Goal: Information Seeking & Learning: Learn about a topic

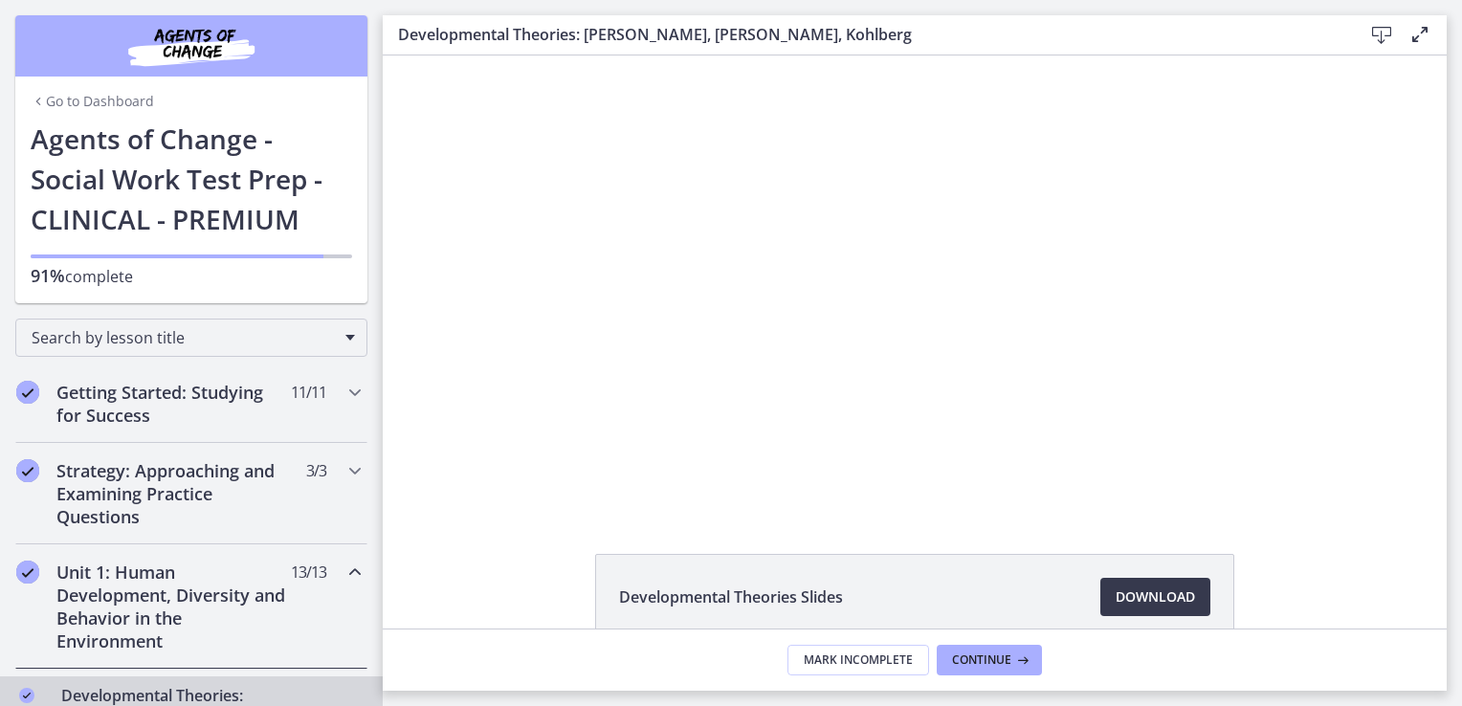
click at [42, 93] on link "Go to Dashboard" at bounding box center [92, 101] width 123 height 19
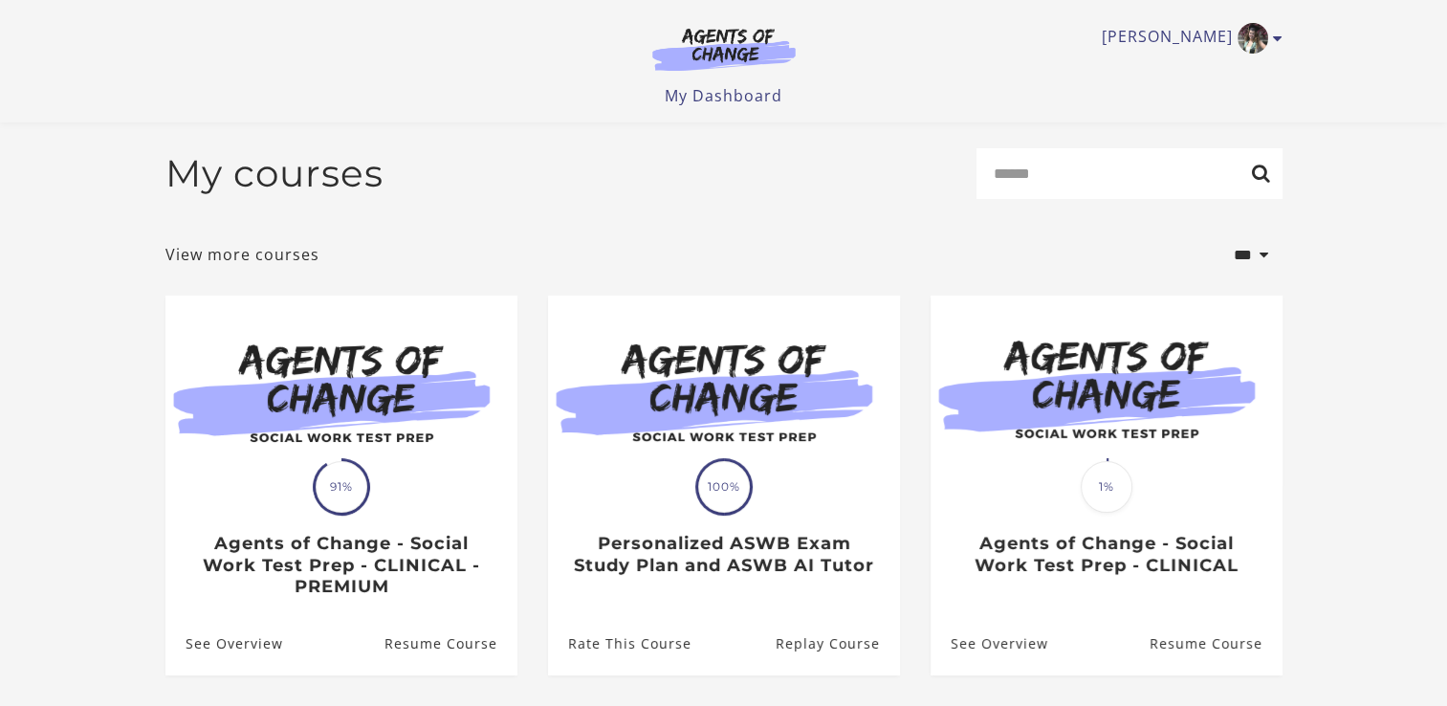
scroll to position [243, 0]
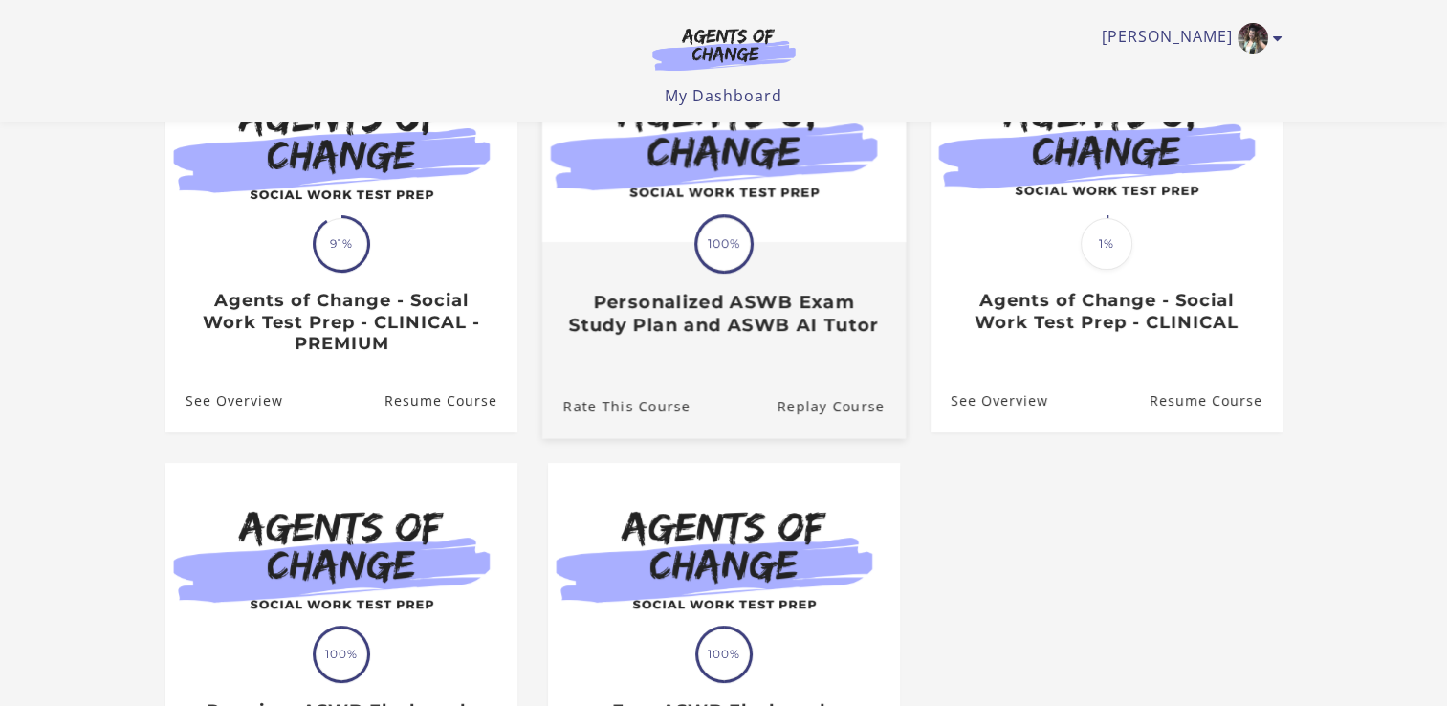
click at [639, 247] on div "Translation missing: en.liquid.partials.dashboard_course_card.progress_descript…" at bounding box center [722, 290] width 363 height 92
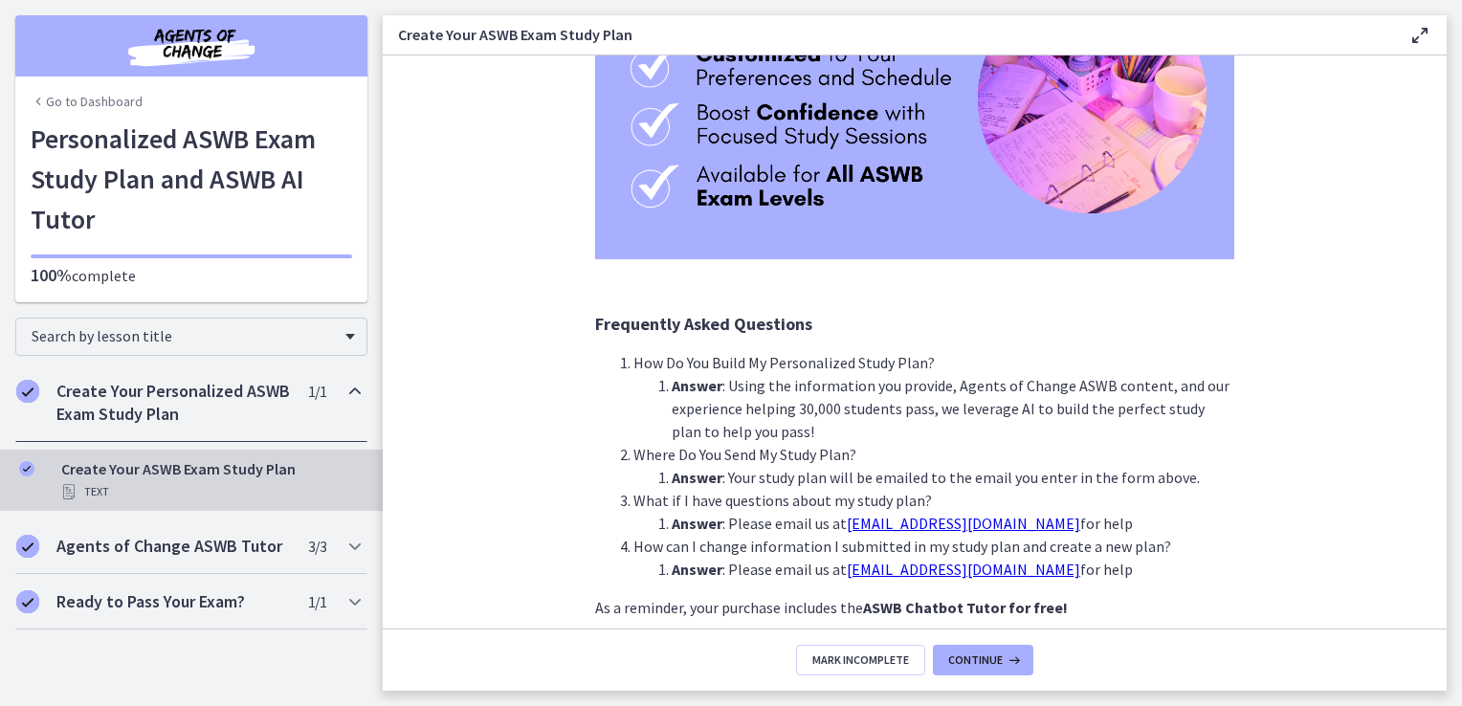
scroll to position [308, 0]
click at [967, 644] on footer "Mark Incomplete Continue" at bounding box center [915, 659] width 1064 height 62
click at [967, 655] on span "Continue" at bounding box center [975, 659] width 55 height 15
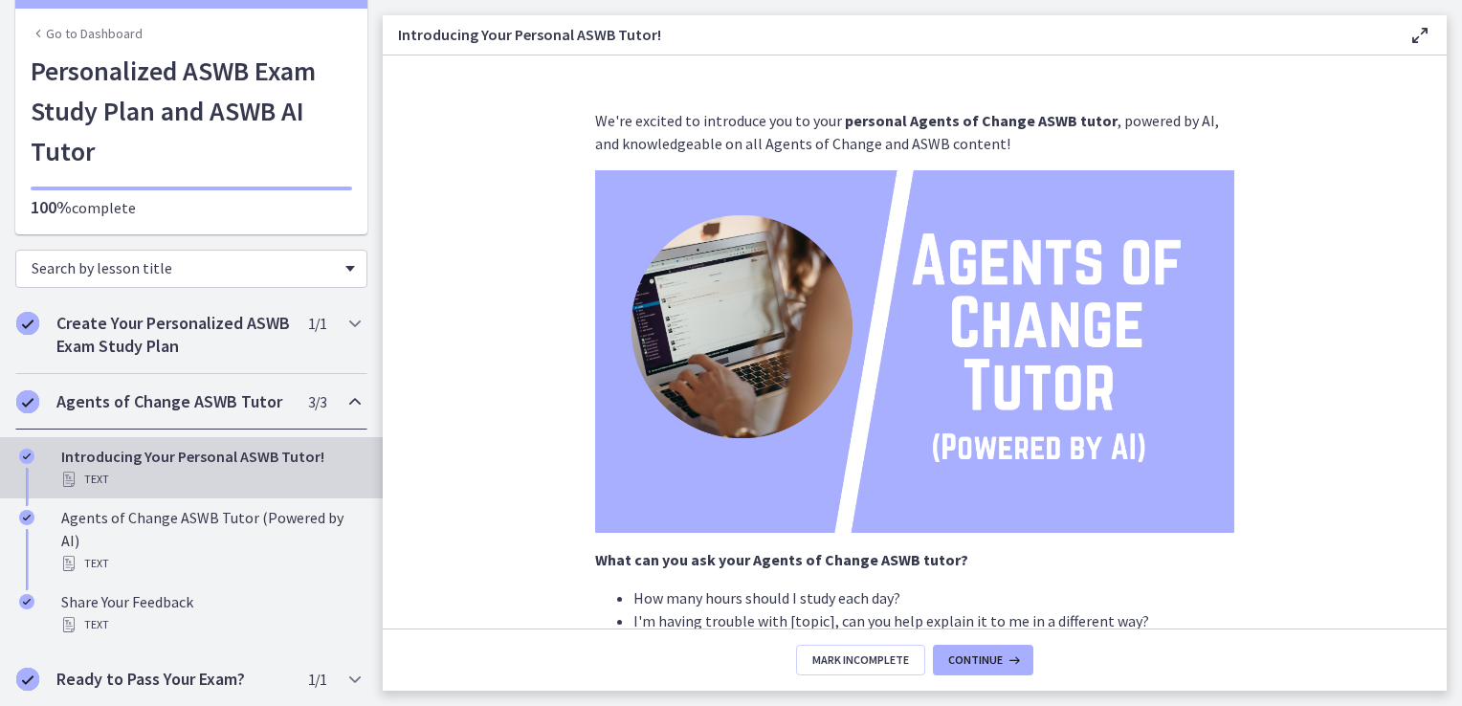
scroll to position [68, 0]
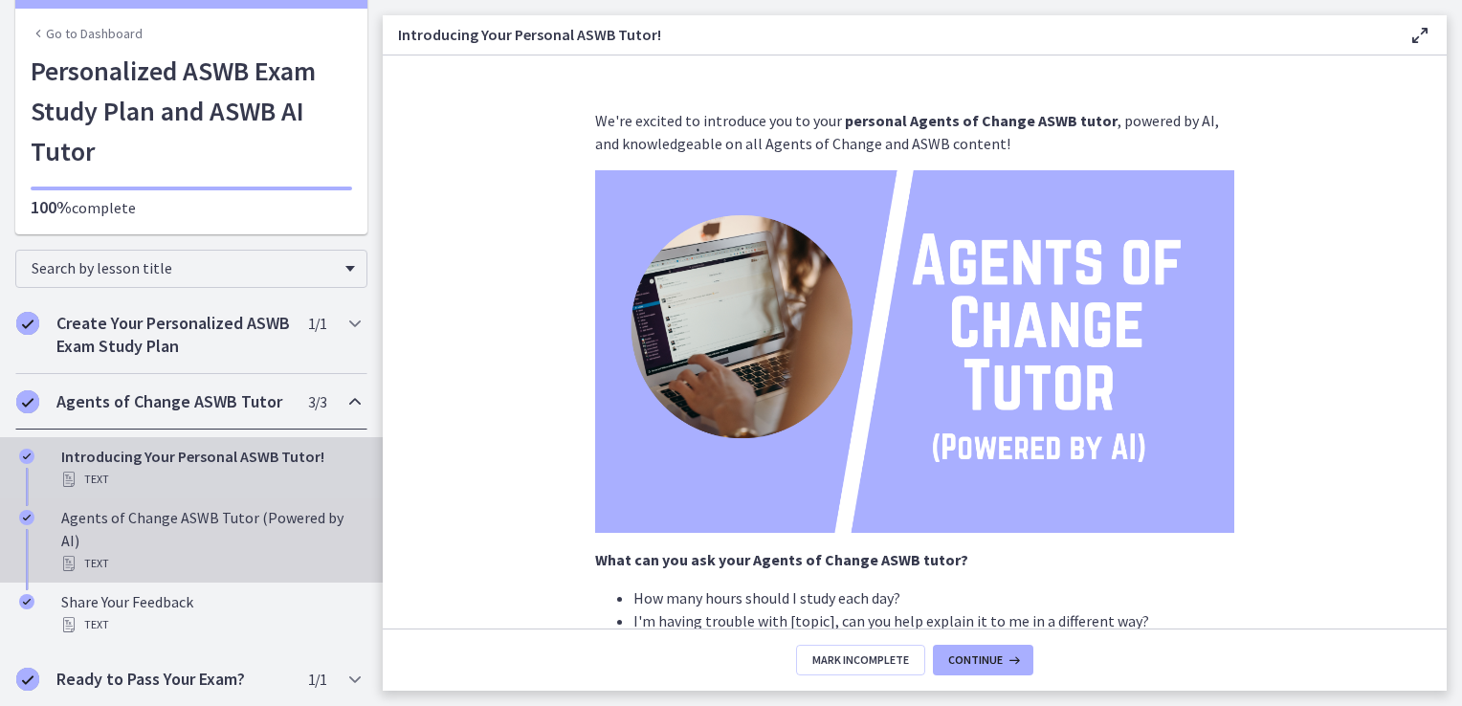
click at [254, 538] on div "Agents of Change ASWB Tutor (Powered by AI) Text" at bounding box center [210, 540] width 298 height 69
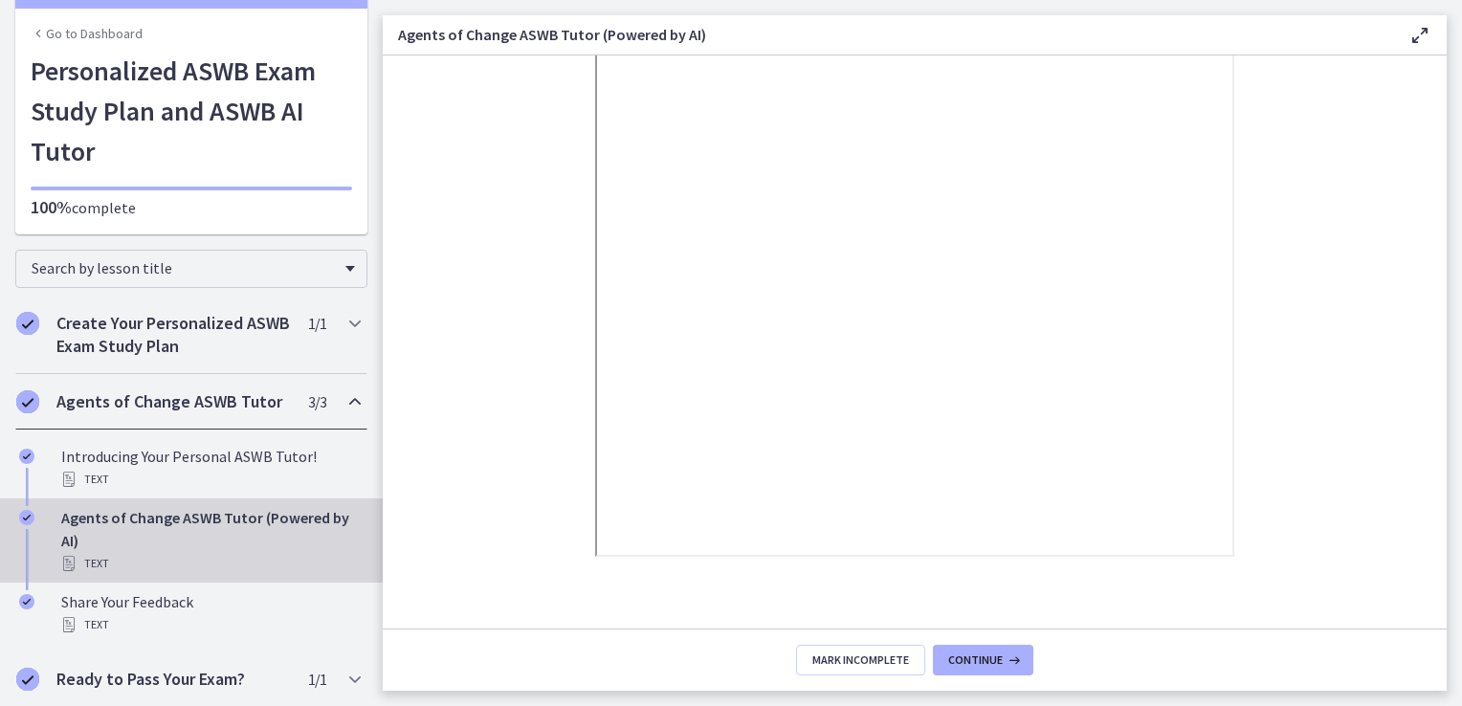
scroll to position [306, 0]
drag, startPoint x: 578, startPoint y: 530, endPoint x: 505, endPoint y: 481, distance: 87.6
click at [505, 481] on section "Use your ASWB tutor just like you would a real tutor, a sk it questions about c…" at bounding box center [915, 341] width 1064 height 573
